Goal: Task Accomplishment & Management: Use online tool/utility

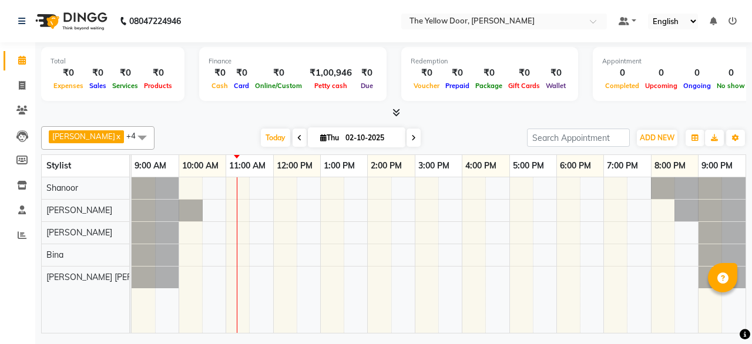
click at [6, 97] on li "Invoice" at bounding box center [17, 85] width 35 height 25
click at [24, 87] on icon at bounding box center [22, 85] width 6 height 9
select select "service"
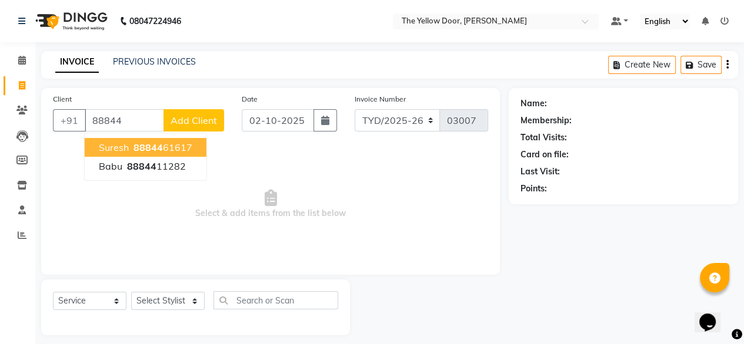
click at [159, 152] on span "88844" at bounding box center [147, 148] width 29 height 12
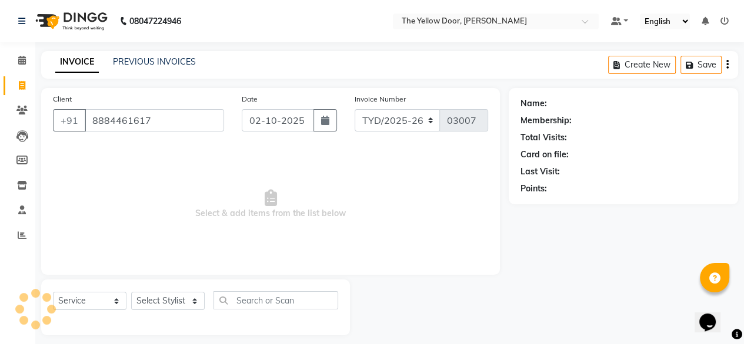
type input "8884461617"
select select "1: Object"
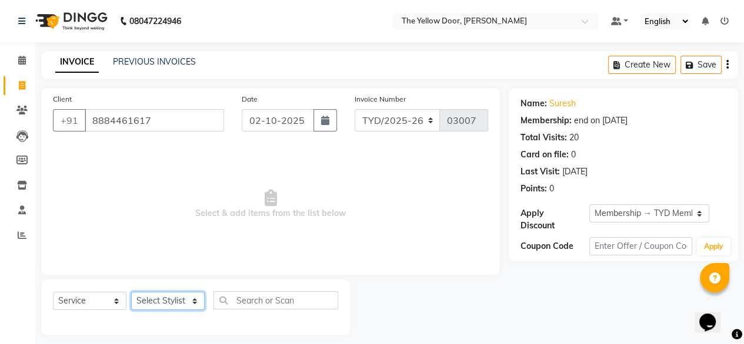
drag, startPoint x: 174, startPoint y: 302, endPoint x: 174, endPoint y: 270, distance: 31.7
click at [174, 270] on div "Client +91 8884461617 Date 02-10-2025 Invoice Number TYD/2025-26 V/2025-26 0300…" at bounding box center [270, 211] width 476 height 247
select select "36569"
click at [131, 293] on select "Select Stylist Amit Roy Bina Deena Jena Housekeeping Manager Sajiya Shefi Shano…" at bounding box center [167, 301] width 73 height 18
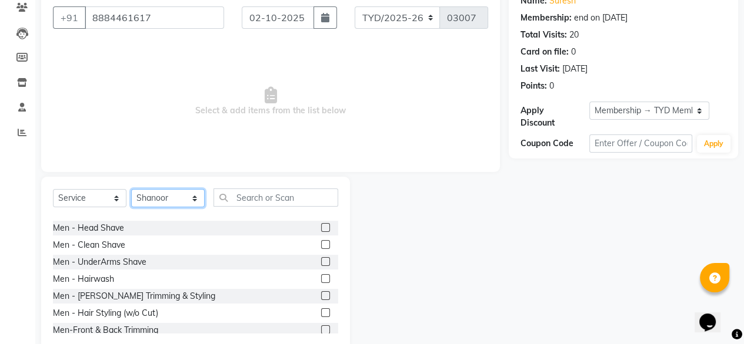
scroll to position [66, 0]
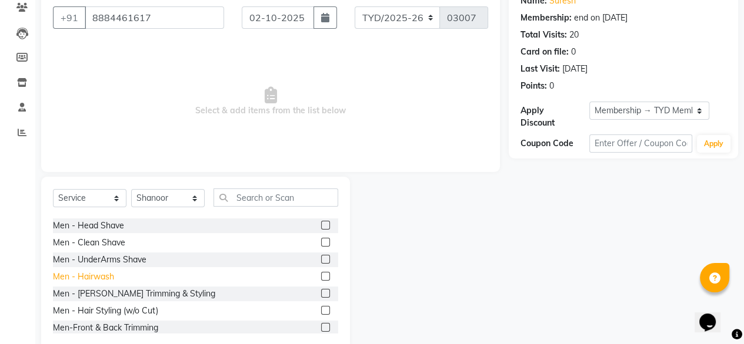
click at [99, 280] on div "Men - Hairwash" at bounding box center [83, 277] width 61 height 12
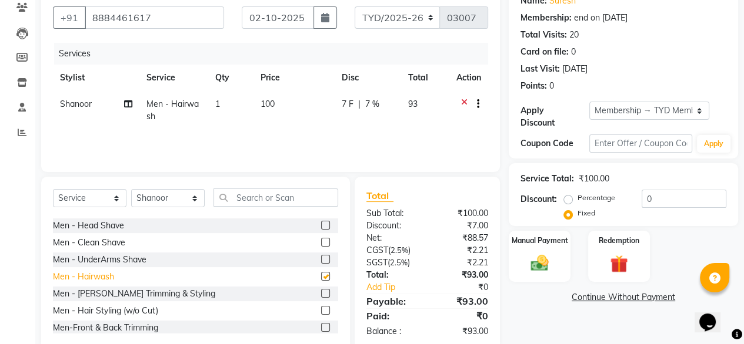
checkbox input "false"
click at [259, 196] on input "text" at bounding box center [275, 198] width 125 height 18
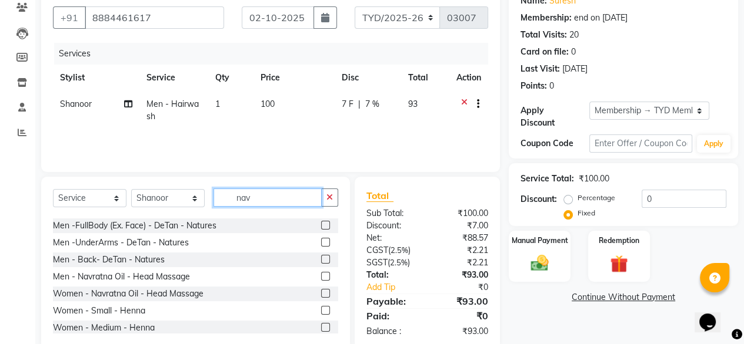
scroll to position [0, 0]
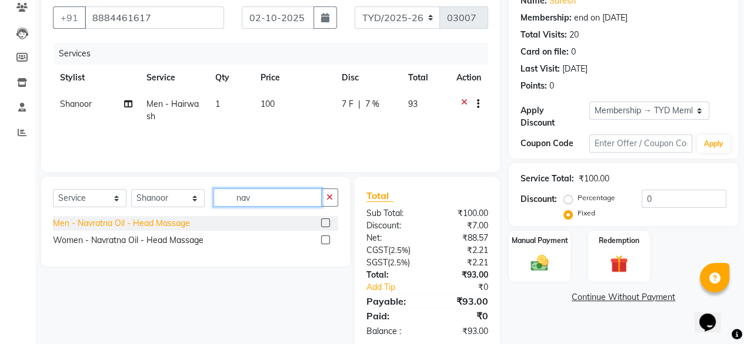
type input "nav"
click at [162, 220] on div "Men - Navratna Oil - Head Massage" at bounding box center [121, 224] width 137 height 12
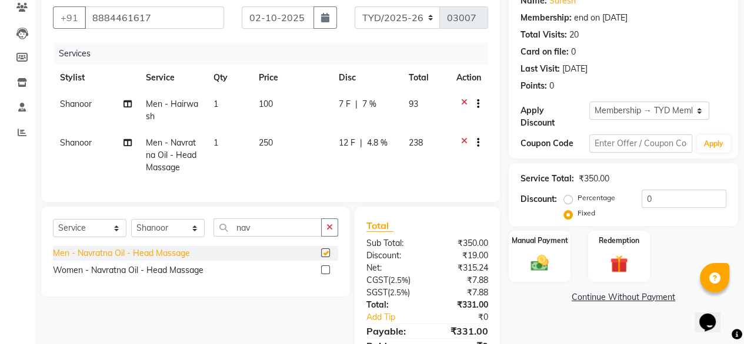
checkbox input "false"
click at [333, 237] on button "button" at bounding box center [329, 228] width 17 height 18
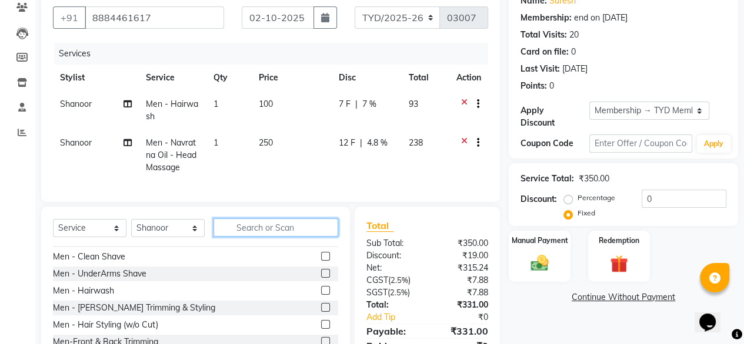
scroll to position [82, 0]
click at [91, 314] on div "Men - Beard Trimming & Styling" at bounding box center [134, 308] width 162 height 12
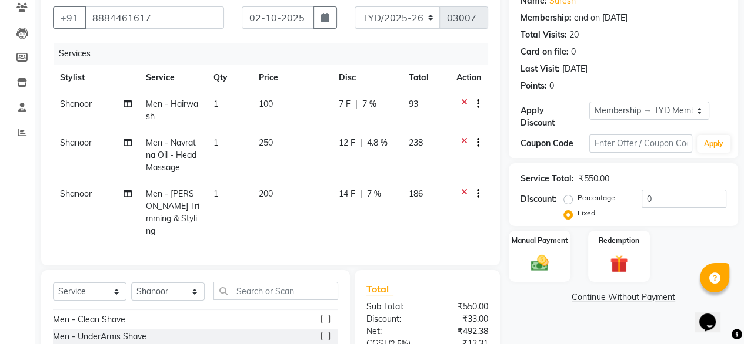
checkbox input "false"
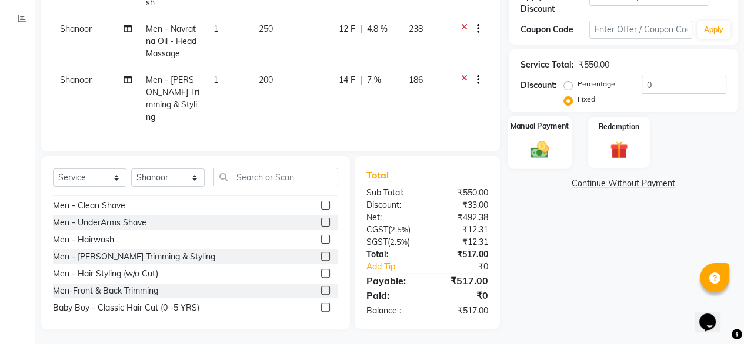
click at [546, 139] on img at bounding box center [539, 149] width 30 height 21
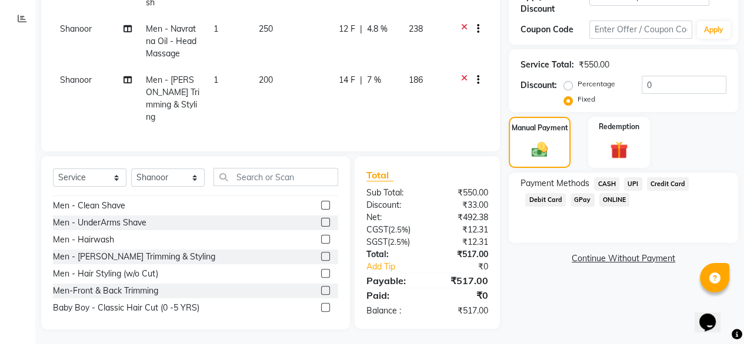
click at [633, 178] on span "UPI" at bounding box center [633, 185] width 18 height 14
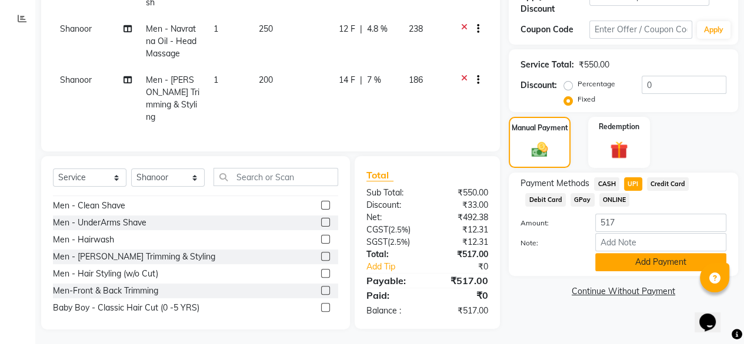
click at [616, 259] on button "Add Payment" at bounding box center [660, 262] width 131 height 18
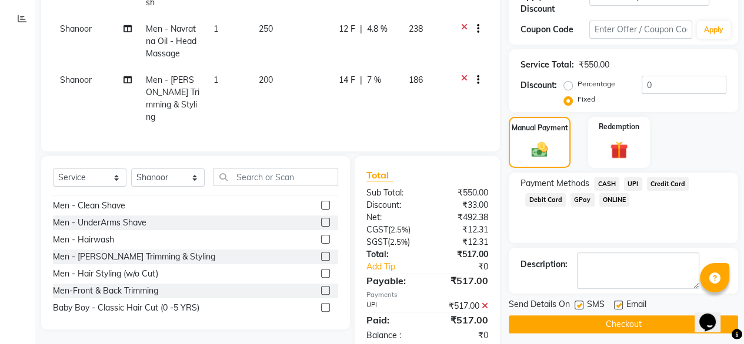
scroll to position [241, 0]
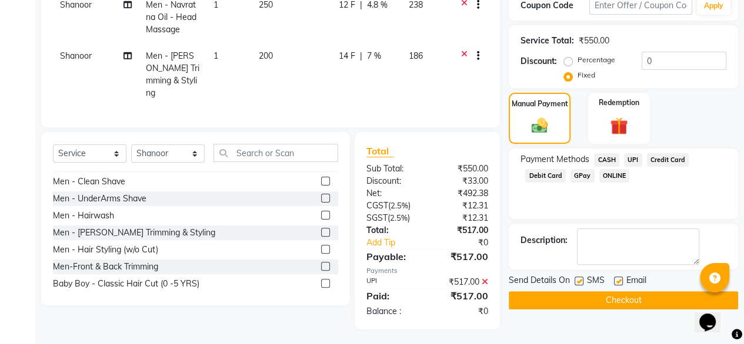
click at [574, 296] on button "Checkout" at bounding box center [622, 301] width 229 height 18
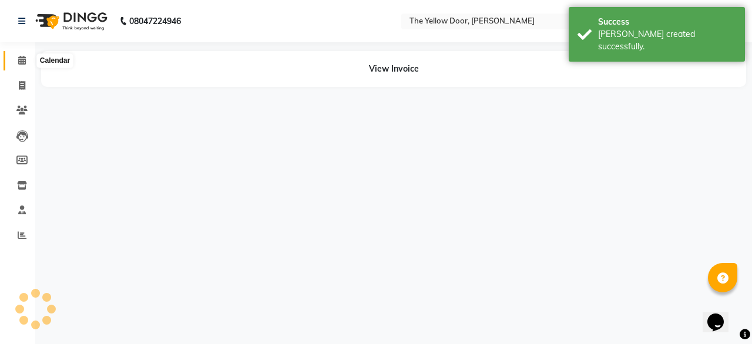
click at [16, 64] on span at bounding box center [22, 61] width 21 height 14
